Goal: Information Seeking & Learning: Understand process/instructions

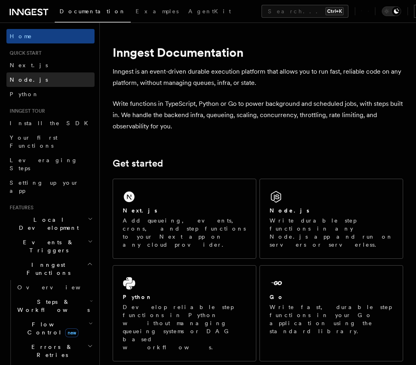
click at [17, 77] on span "Node.js" at bounding box center [29, 79] width 38 height 6
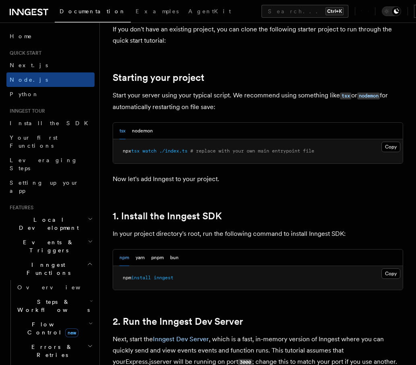
scroll to position [362, 0]
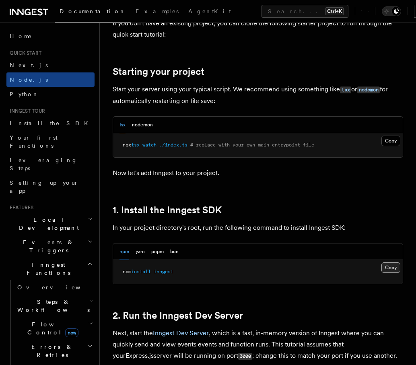
click at [390, 268] on button "Copy Copied" at bounding box center [391, 267] width 19 height 10
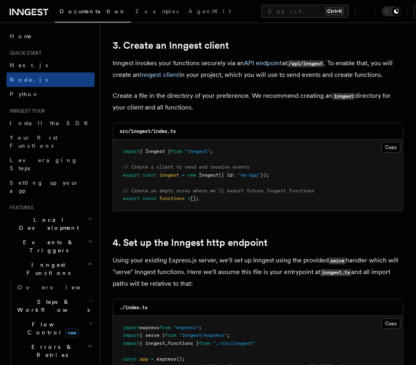
scroll to position [1047, 0]
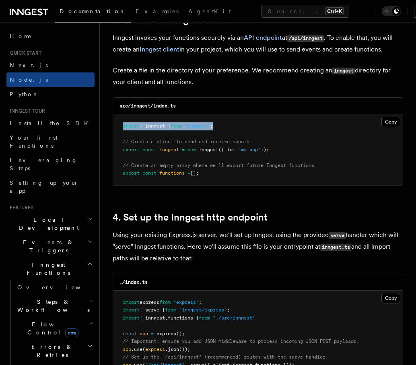
drag, startPoint x: 233, startPoint y: 112, endPoint x: 123, endPoint y: 116, distance: 110.8
click at [123, 116] on pre "import { Inngest } from "inngest" ; // Create a client to send and receive even…" at bounding box center [258, 149] width 290 height 71
copy span "import { Inngest } from "inngest" ;"
drag, startPoint x: 283, startPoint y: 136, endPoint x: 81, endPoint y: 138, distance: 202.1
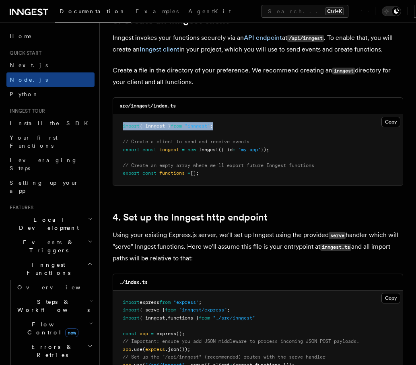
drag, startPoint x: 329, startPoint y: 138, endPoint x: 309, endPoint y: 140, distance: 20.2
click at [329, 138] on pre "import { Inngest } from "inngest" ; // Create a client to send and receive even…" at bounding box center [258, 149] width 290 height 71
click at [293, 138] on pre "import { Inngest } from "inngest" ; // Create a client to send and receive even…" at bounding box center [258, 149] width 290 height 71
drag, startPoint x: 292, startPoint y: 138, endPoint x: 319, endPoint y: 156, distance: 32.4
click at [292, 139] on pre "import { Inngest } from "inngest" ; // Create a client to send and receive even…" at bounding box center [258, 149] width 290 height 71
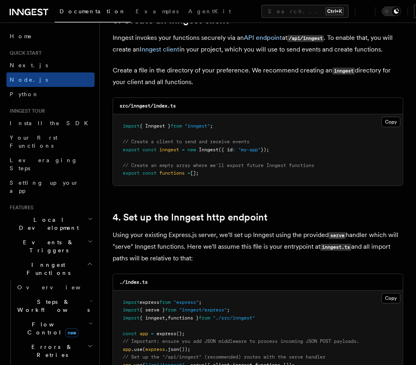
drag, startPoint x: 279, startPoint y: 137, endPoint x: 278, endPoint y: 142, distance: 5.0
click at [278, 142] on pre "import { Inngest } from "inngest" ; // Create a client to send and receive even…" at bounding box center [258, 149] width 290 height 71
copy code "export const inngest = new Inngest ({ id : "my-app" });"
click at [215, 161] on pre "import { Inngest } from "inngest" ; // Create a client to send and receive even…" at bounding box center [258, 149] width 290 height 71
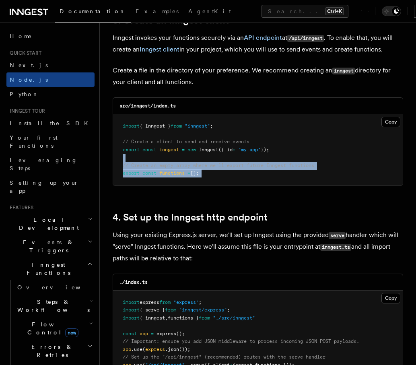
drag, startPoint x: 214, startPoint y: 161, endPoint x: 109, endPoint y: 149, distance: 105.0
copy article "// Create an empty array where we'll export future Inngest functions export con…"
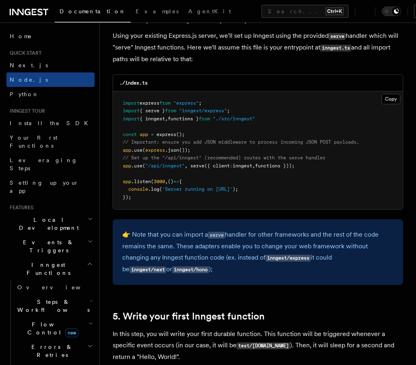
scroll to position [1248, 0]
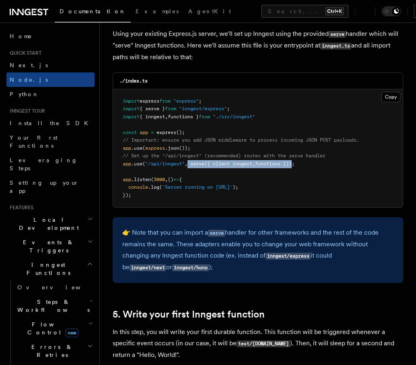
drag, startPoint x: 192, startPoint y: 151, endPoint x: 299, endPoint y: 153, distance: 106.7
click at [295, 161] on span "app .use ( "/api/inngest" , serve ({ client : inngest , functions }));" at bounding box center [209, 164] width 172 height 6
copy span "serve ({ client : inngest , functions })"
